Goal: Information Seeking & Learning: Learn about a topic

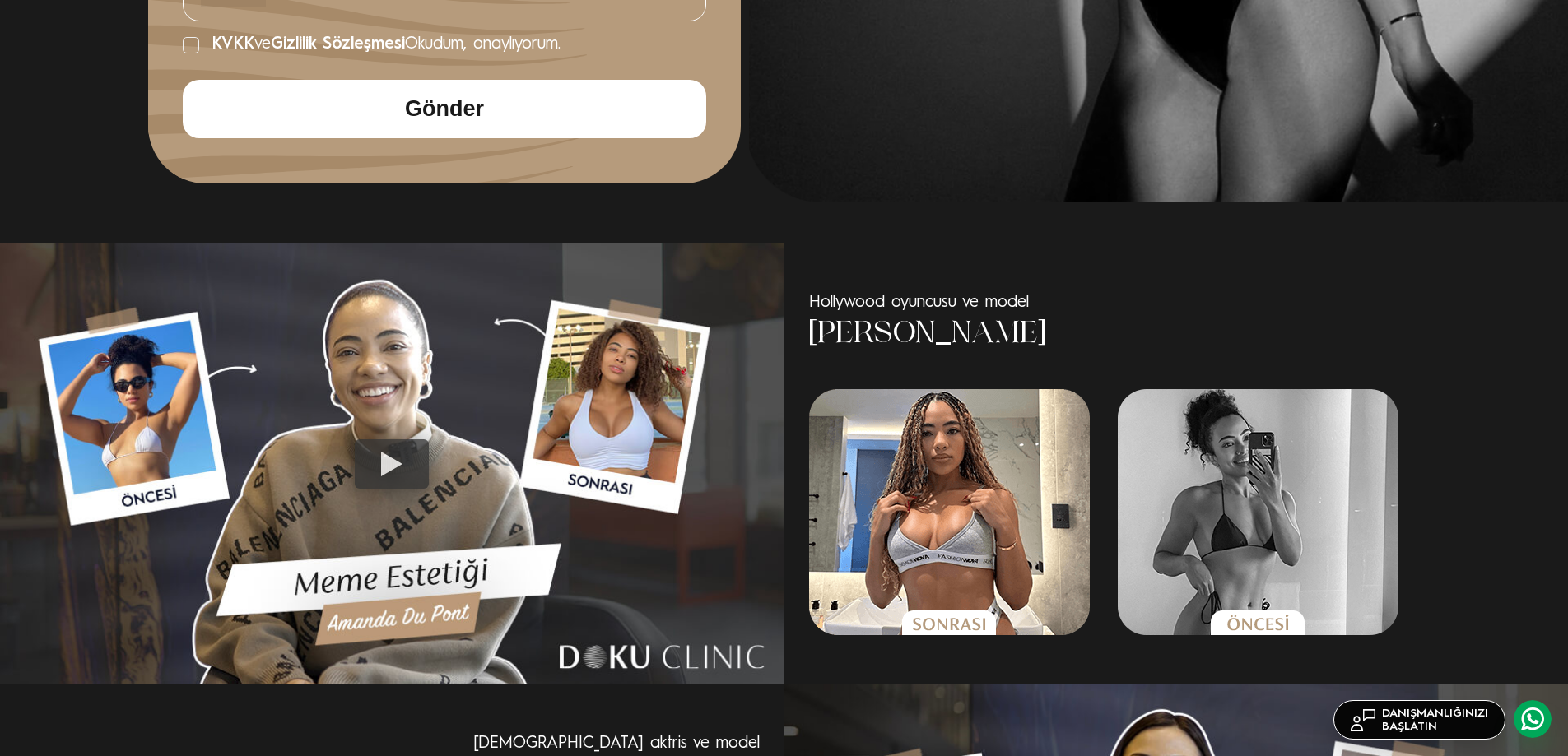
scroll to position [905, 0]
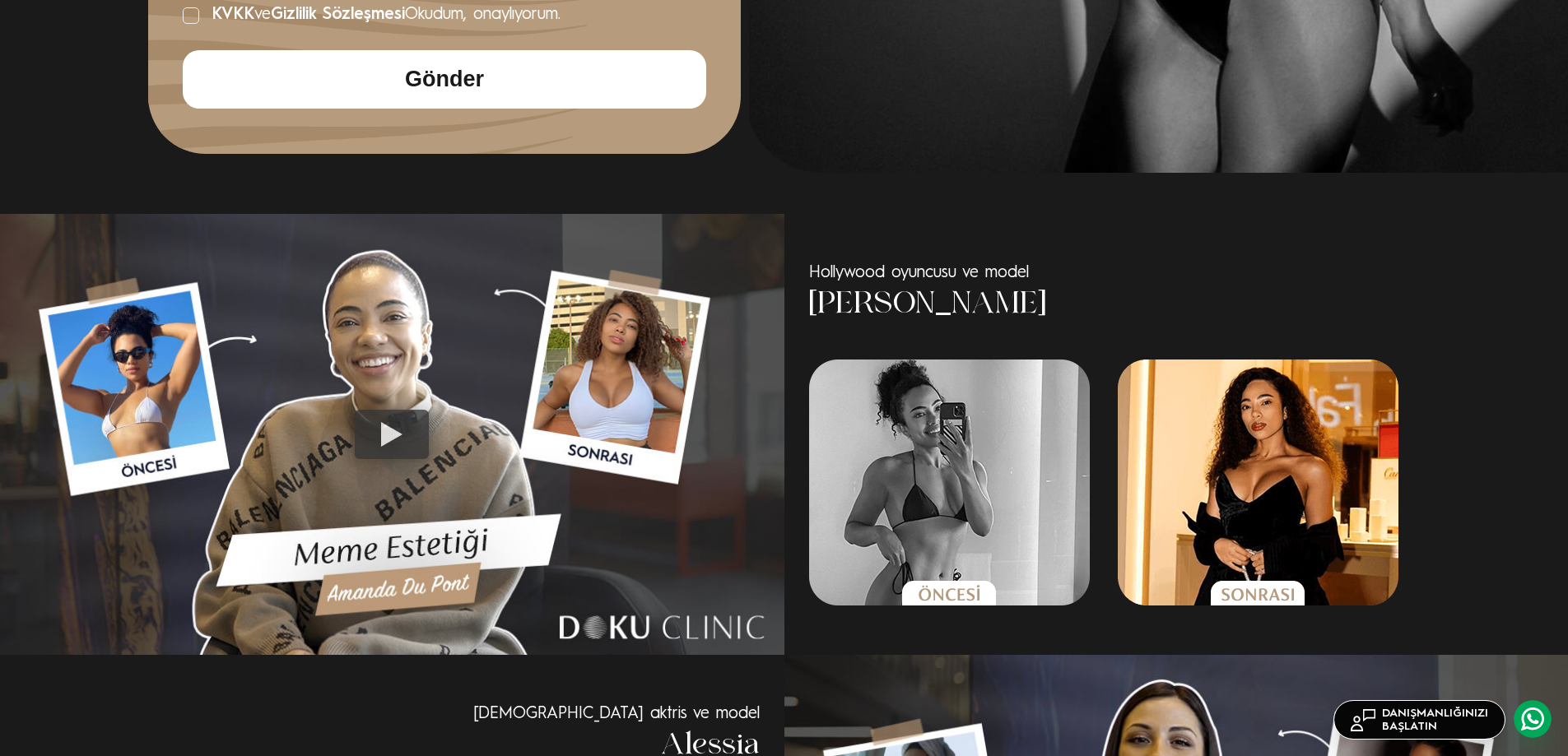
click at [406, 444] on div at bounding box center [392, 435] width 74 height 49
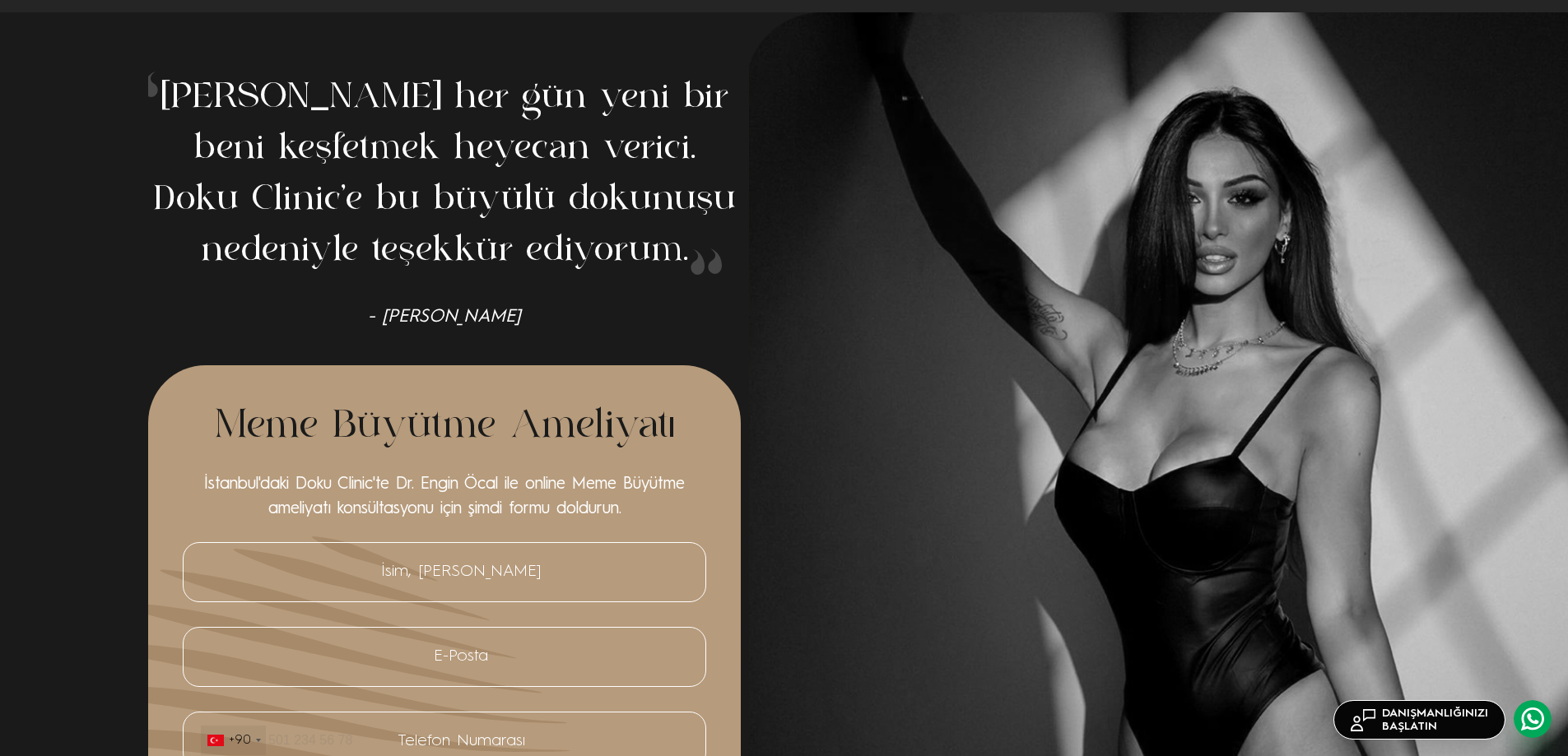
scroll to position [0, 0]
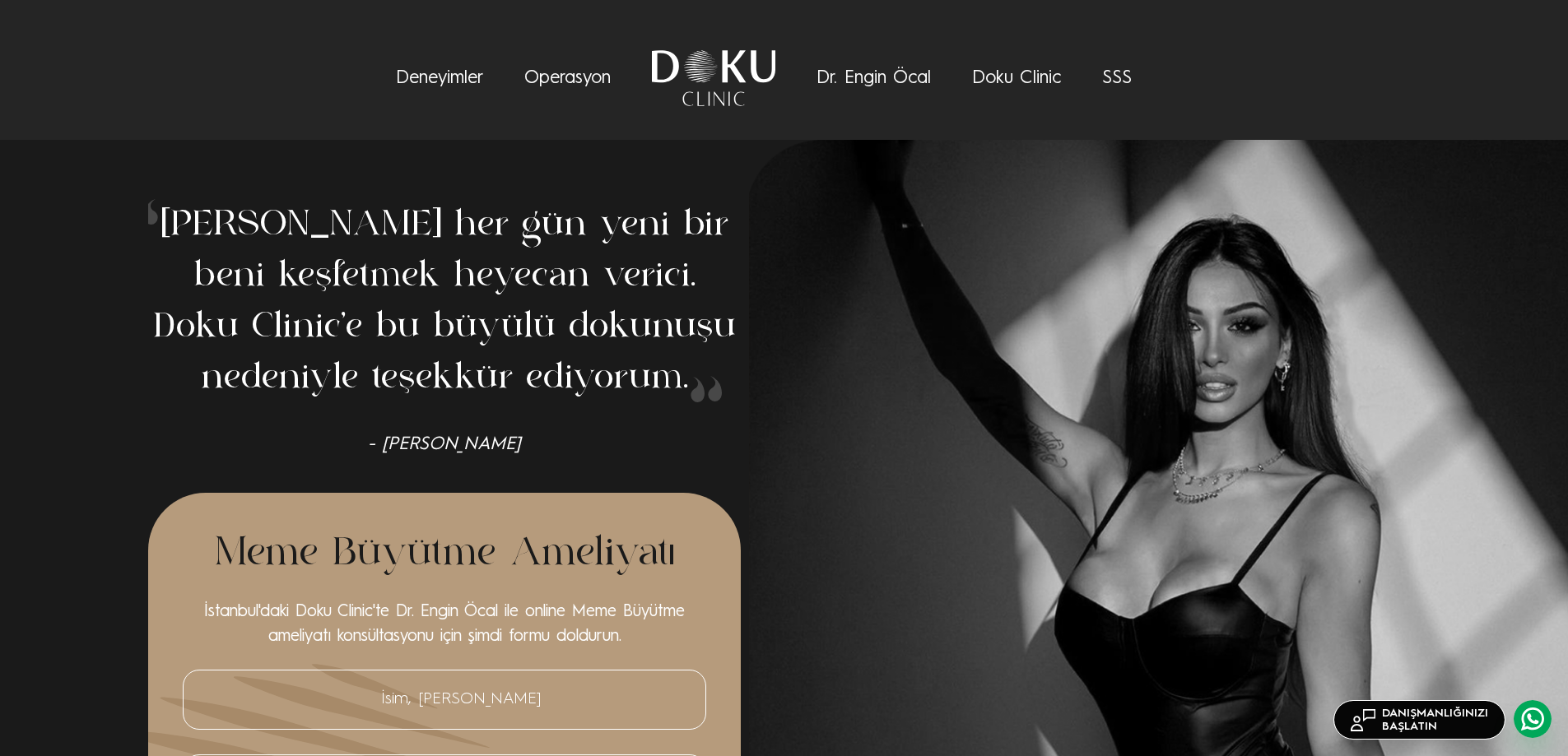
click at [562, 78] on link "Operasyon" at bounding box center [567, 78] width 87 height 18
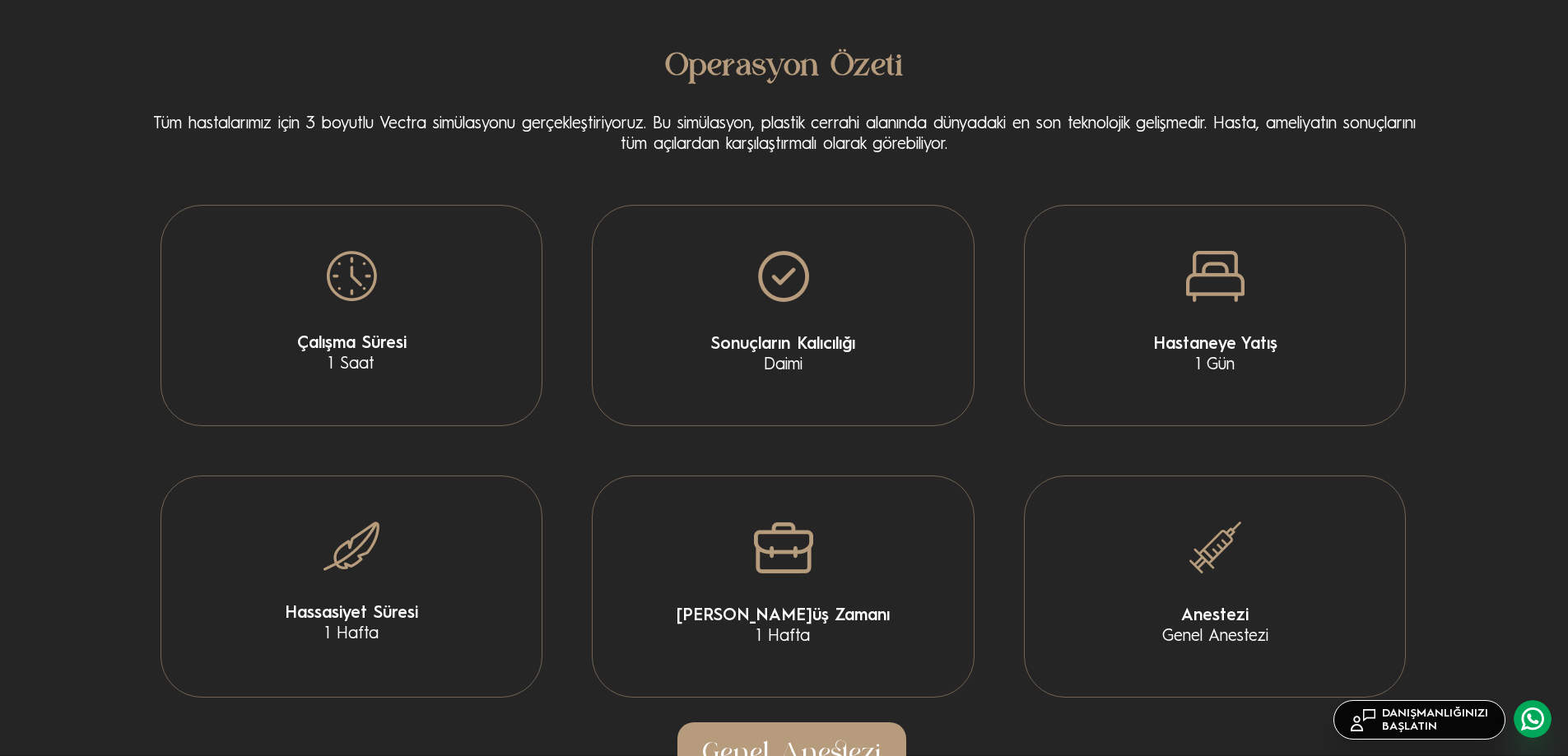
scroll to position [3320, 0]
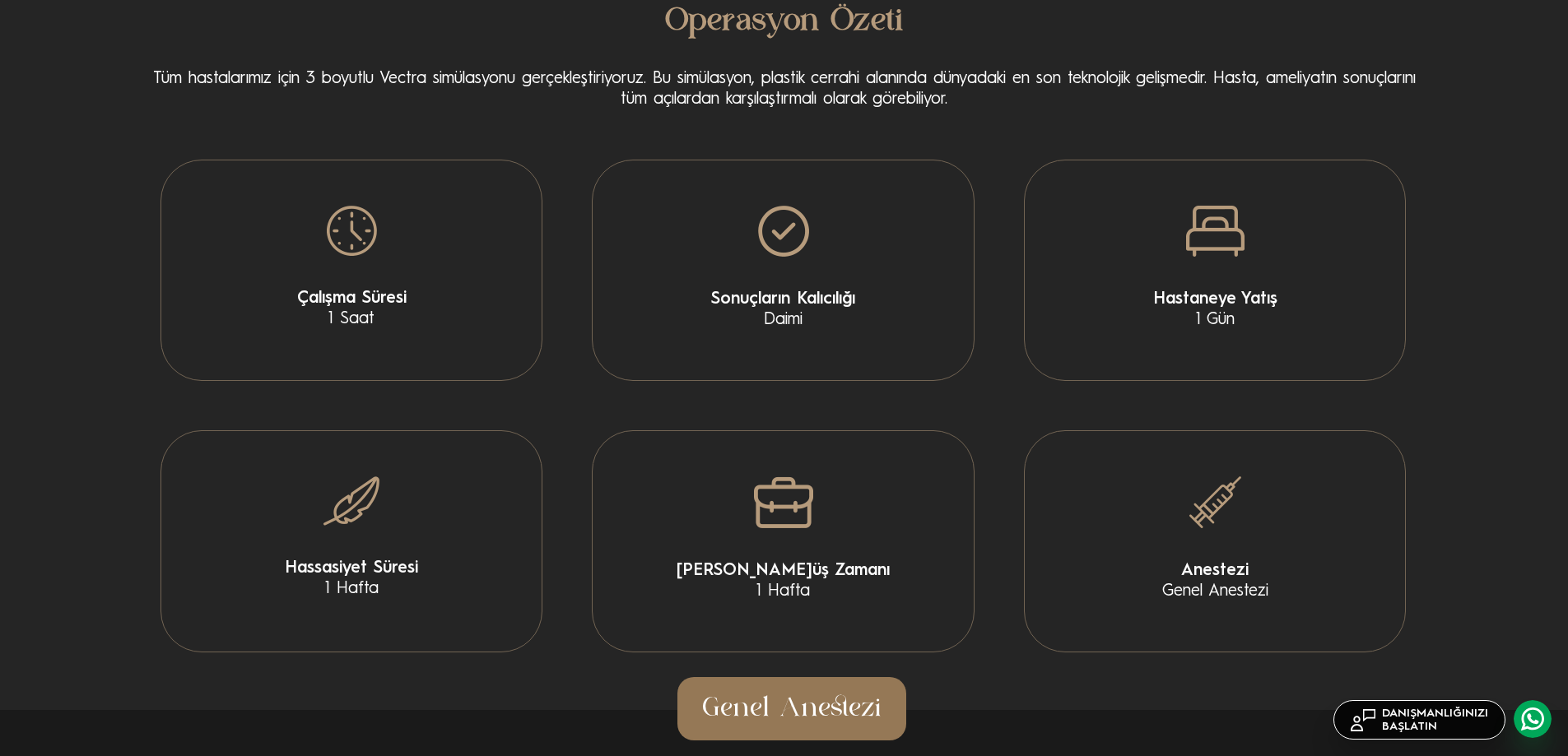
click at [773, 705] on link "Genel Anestezi" at bounding box center [791, 709] width 229 height 63
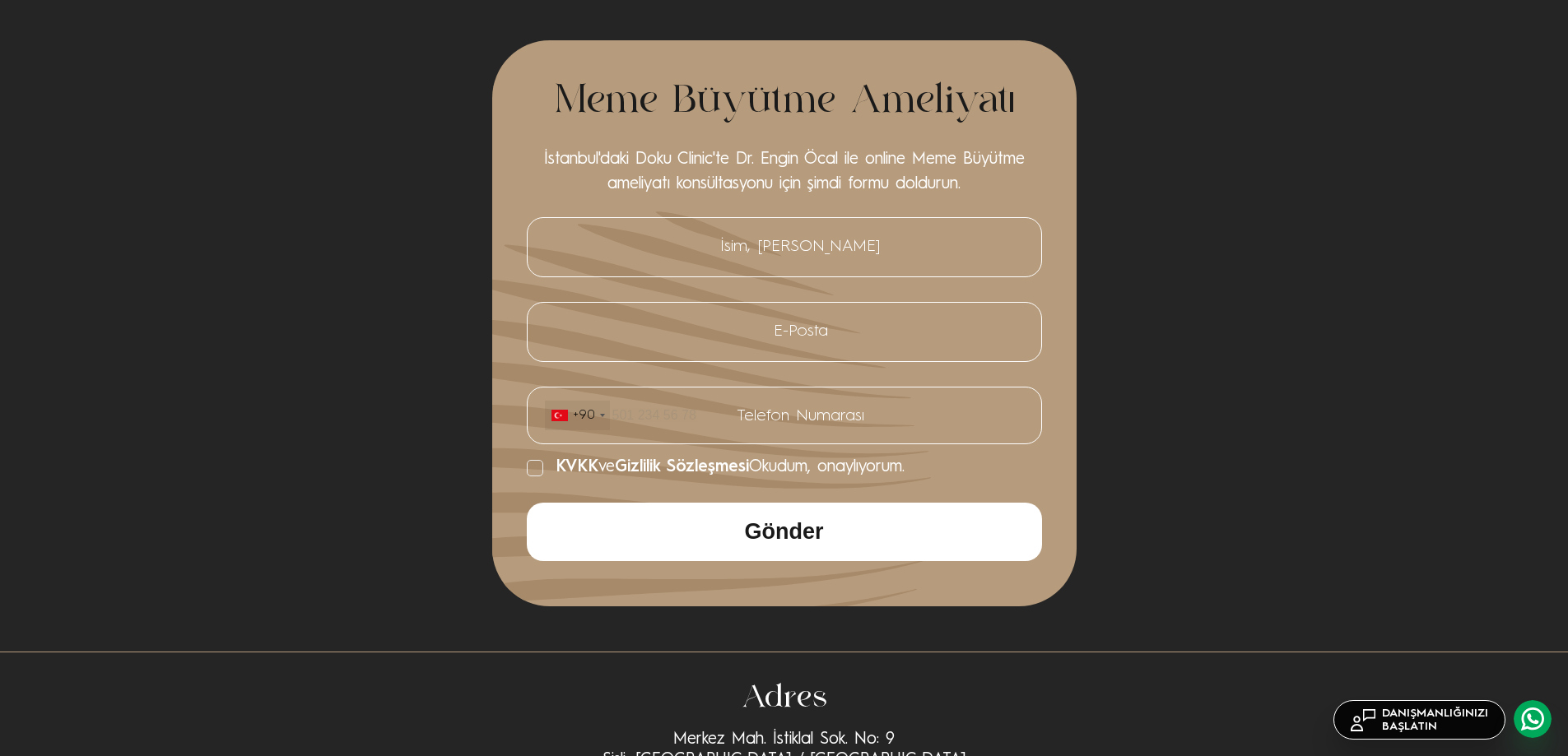
scroll to position [6620, 0]
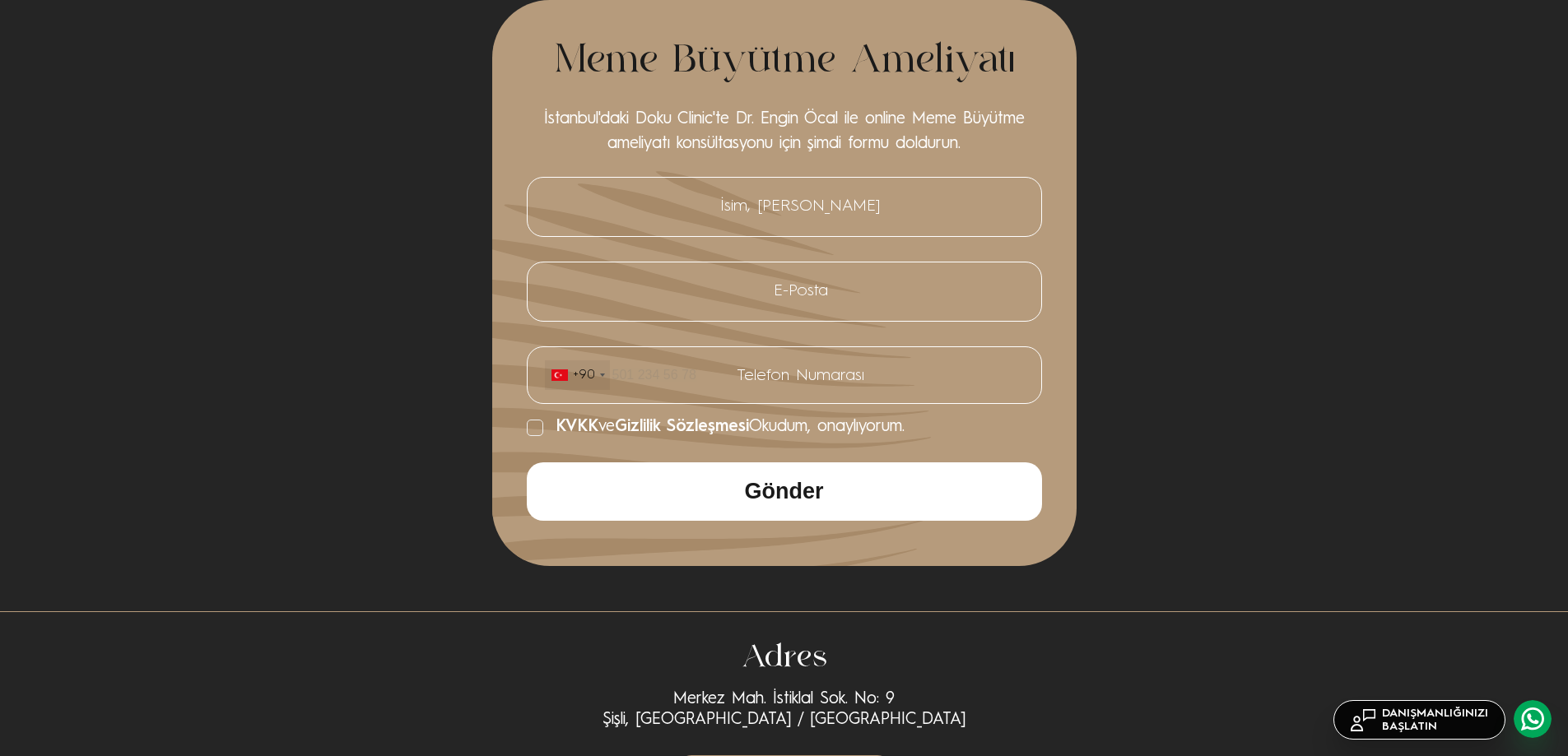
scroll to position [3320, 0]
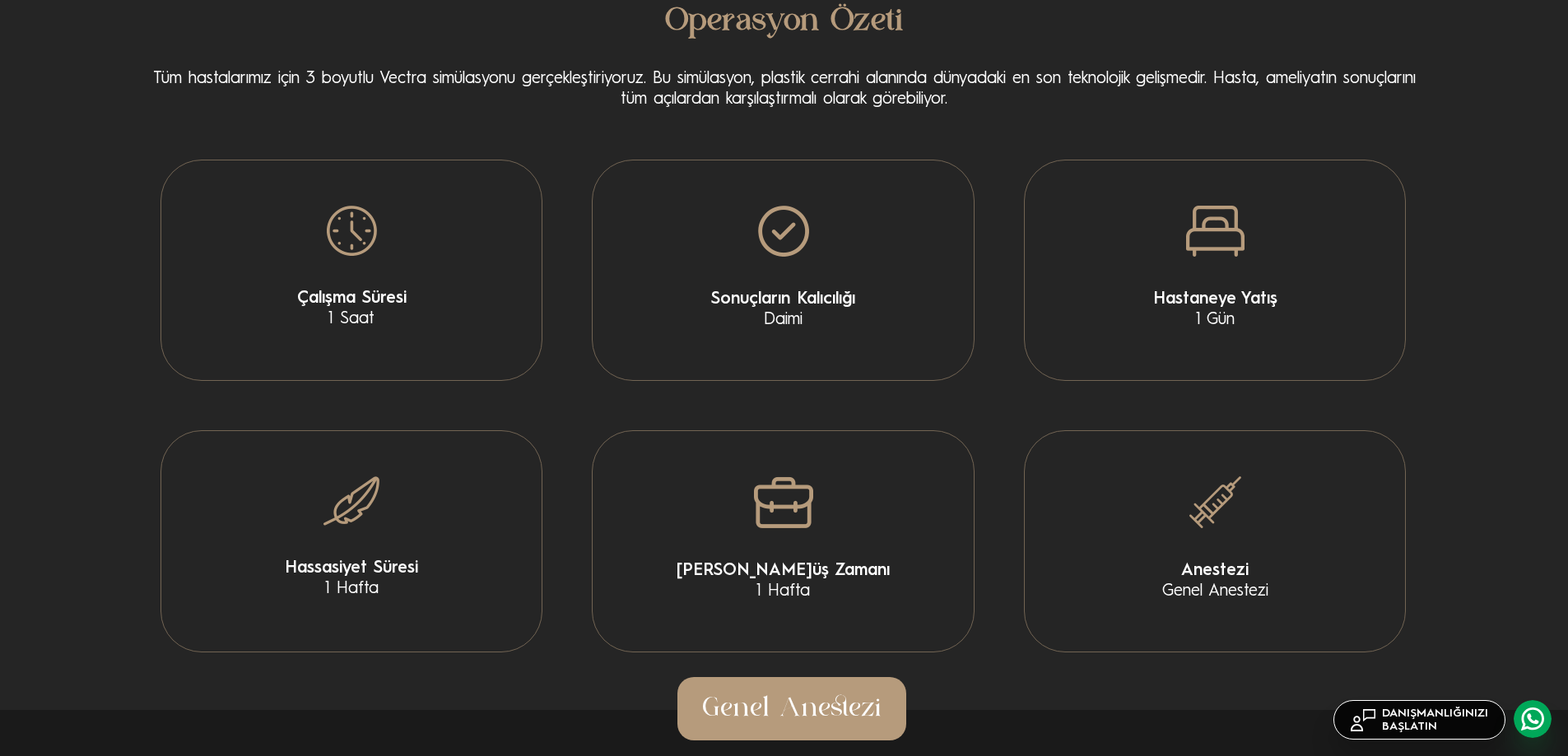
click at [1434, 723] on link "DANIŞMANLIĞINIZI BAŞLATIN" at bounding box center [1419, 719] width 172 height 39
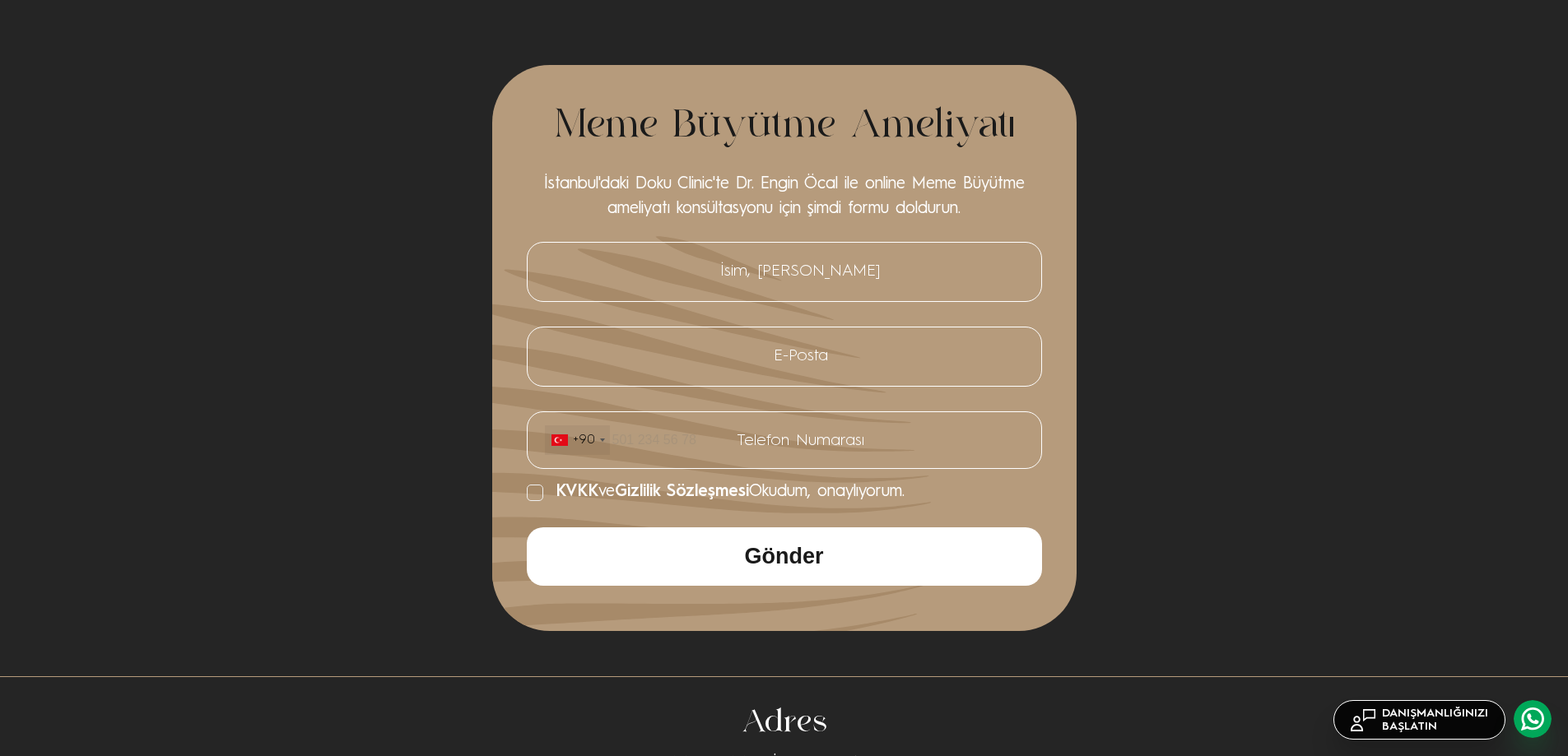
scroll to position [6620, 0]
